Goal: Transaction & Acquisition: Purchase product/service

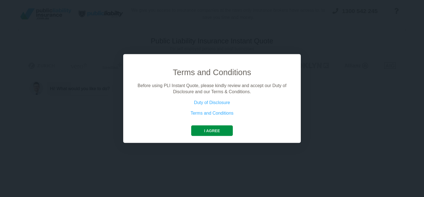
click at [207, 129] on button "I agree" at bounding box center [211, 130] width 41 height 11
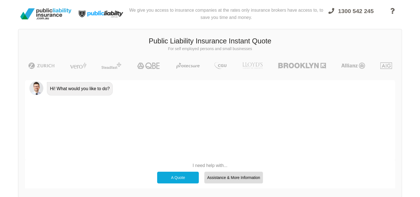
click at [177, 175] on div "A Quote" at bounding box center [178, 177] width 42 height 12
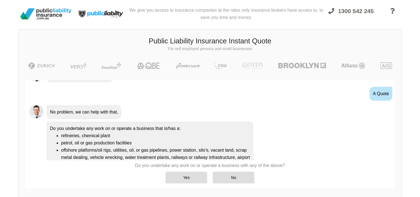
scroll to position [3, 0]
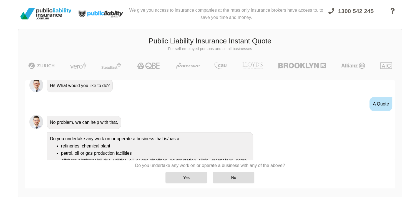
click at [393, 125] on div "No problem, we can help with that," at bounding box center [210, 122] width 370 height 16
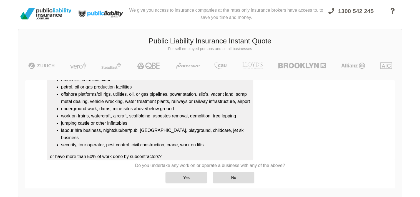
scroll to position [73, 0]
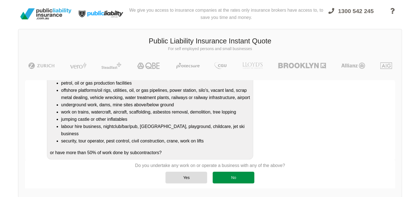
click at [246, 173] on div "No" at bounding box center [234, 177] width 42 height 12
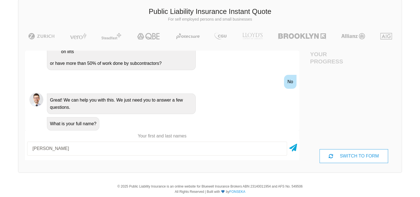
scroll to position [42, 0]
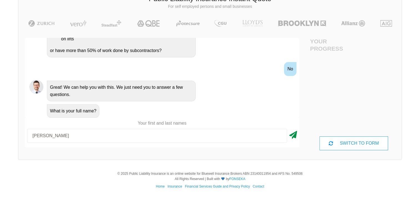
type input "[PERSON_NAME]"
click at [295, 135] on icon at bounding box center [293, 134] width 8 height 10
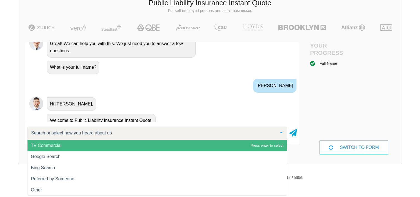
scroll to position [223, 0]
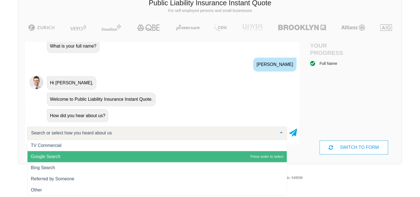
click at [64, 156] on span "Google Search" at bounding box center [156, 156] width 259 height 11
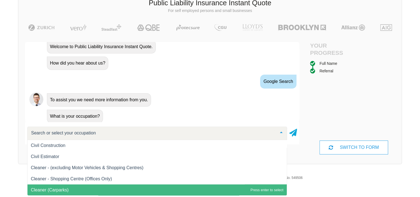
scroll to position [1532, 0]
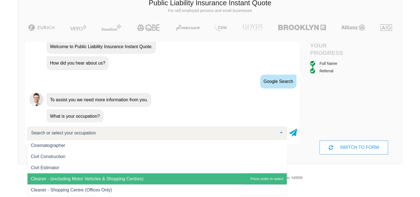
click at [122, 176] on span "Cleaner - (excluding Motor Vehicles & Shopping Centres)" at bounding box center [87, 178] width 113 height 5
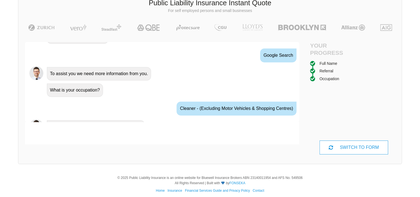
scroll to position [312, 0]
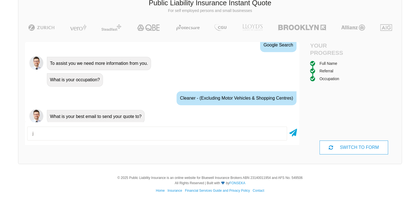
type input "[EMAIL_ADDRESS][DOMAIN_NAME]"
click at [295, 133] on icon at bounding box center [293, 131] width 8 height 10
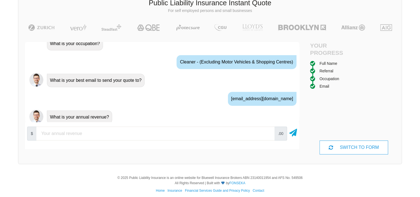
scroll to position [348, 0]
click at [231, 133] on input "number" at bounding box center [155, 133] width 238 height 14
click at [267, 132] on input "100000" at bounding box center [155, 133] width 238 height 14
click at [268, 133] on input "90000" at bounding box center [155, 133] width 238 height 14
click at [268, 133] on input "80000" at bounding box center [155, 133] width 238 height 14
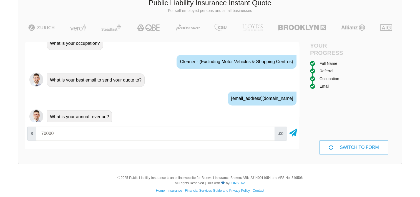
click at [268, 133] on input "70000" at bounding box center [155, 133] width 238 height 14
click at [268, 133] on input "60000" at bounding box center [155, 133] width 238 height 14
click at [268, 133] on input "50000" at bounding box center [155, 133] width 238 height 14
click at [268, 133] on input "40000" at bounding box center [155, 133] width 238 height 14
type input "30000"
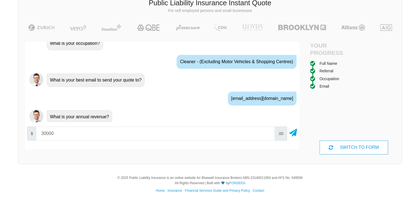
click at [268, 133] on input "30000" at bounding box center [155, 133] width 238 height 14
click at [292, 133] on icon at bounding box center [293, 131] width 8 height 10
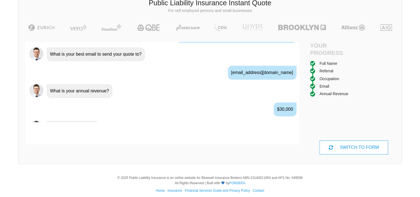
scroll to position [385, 0]
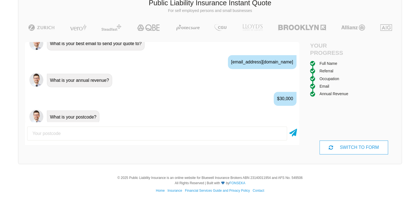
click at [243, 131] on input "number" at bounding box center [157, 133] width 260 height 14
type input "2343"
click at [294, 131] on icon at bounding box center [293, 131] width 8 height 10
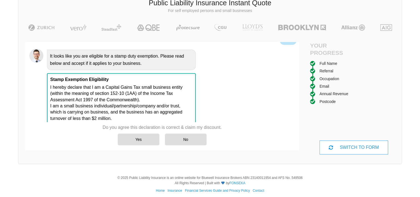
scroll to position [483, 0]
click at [149, 138] on div "Yes" at bounding box center [139, 139] width 42 height 12
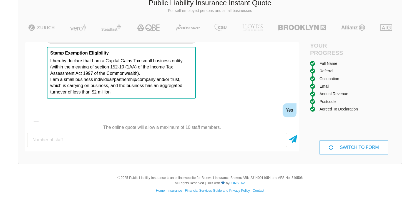
scroll to position [519, 0]
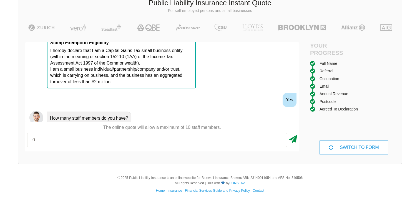
type input "0"
click at [293, 139] on icon at bounding box center [293, 138] width 8 height 10
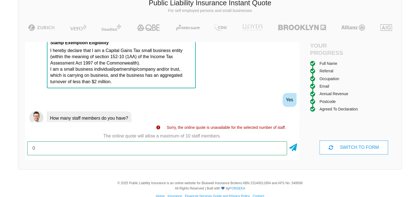
click at [179, 144] on input "0" at bounding box center [157, 148] width 260 height 14
type input "1"
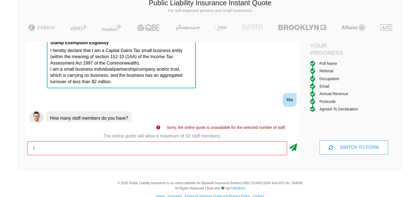
click at [294, 145] on icon at bounding box center [293, 146] width 8 height 10
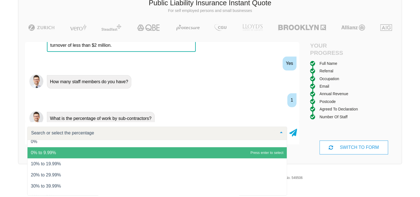
scroll to position [0, 0]
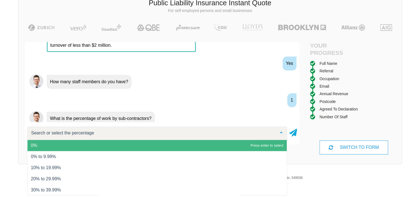
click at [240, 146] on span "0%" at bounding box center [156, 145] width 259 height 11
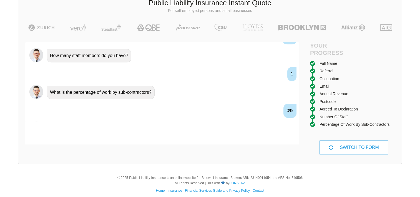
scroll to position [592, 0]
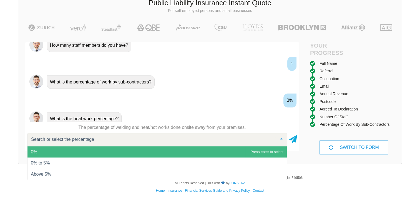
click at [265, 152] on span "0%" at bounding box center [156, 151] width 259 height 11
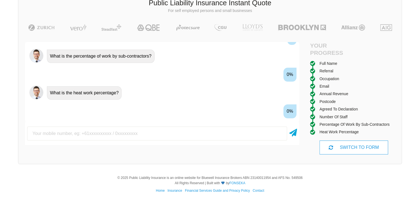
scroll to position [628, 0]
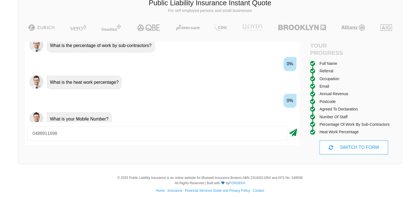
type input "0488911698"
click at [293, 132] on icon at bounding box center [293, 131] width 8 height 10
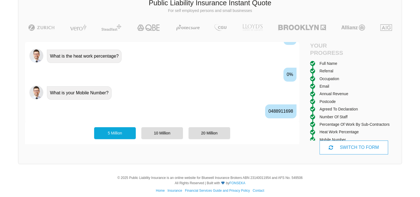
scroll to position [664, 0]
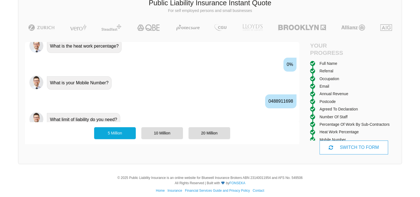
click at [125, 132] on div "5 Million" at bounding box center [115, 133] width 42 height 12
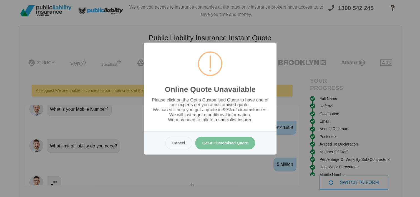
scroll to position [0, 0]
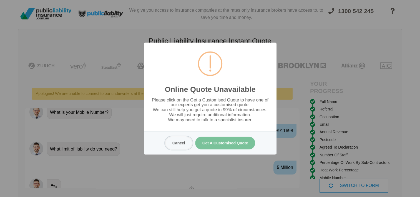
click at [177, 145] on button "Cancel" at bounding box center [178, 142] width 27 height 13
